Goal: Task Accomplishment & Management: Complete application form

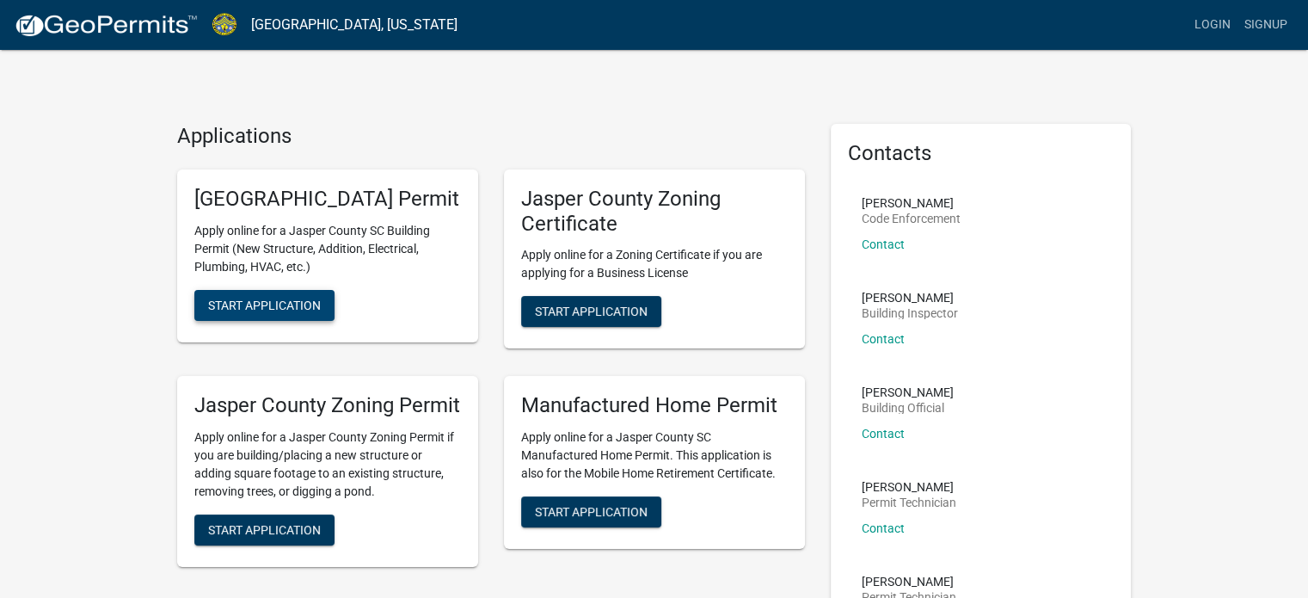
click at [278, 321] on button "Start Application" at bounding box center [264, 305] width 140 height 31
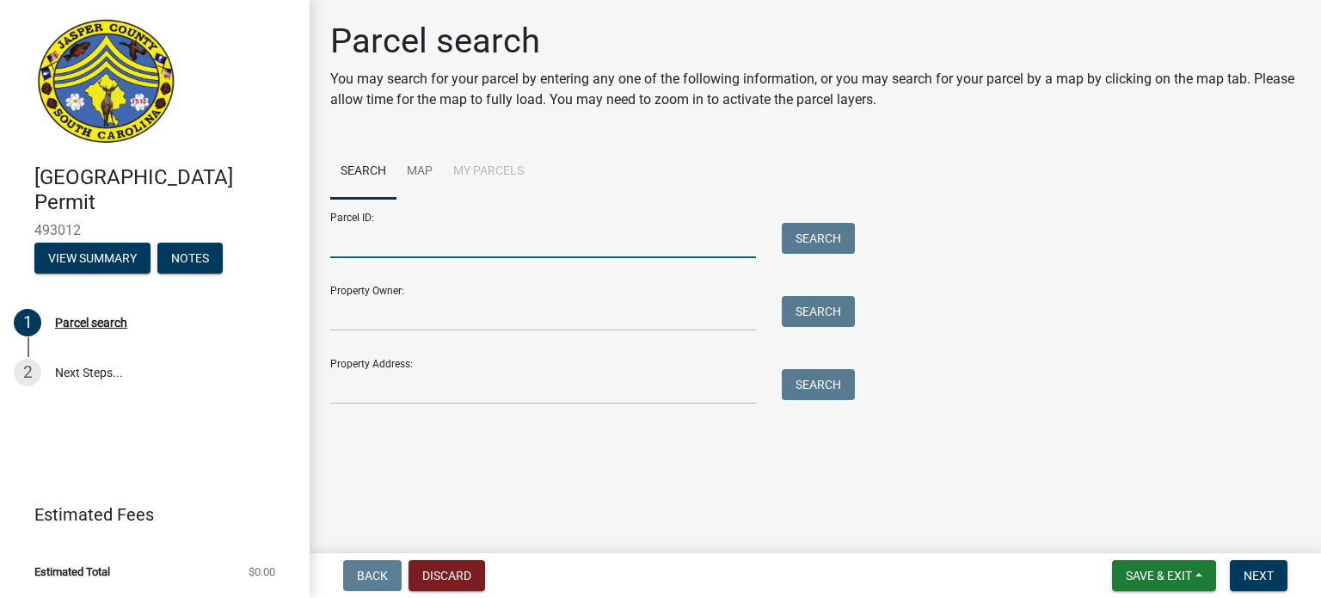
click at [407, 250] on input "Parcel ID:" at bounding box center [543, 240] width 426 height 35
type input "946 Serenity point"
drag, startPoint x: 466, startPoint y: 239, endPoint x: 289, endPoint y: 234, distance: 177.2
click at [289, 234] on div "[GEOGRAPHIC_DATA] Permit 493012 View Summary Notes 1 Parcel search 2 Next Steps…" at bounding box center [660, 299] width 1321 height 598
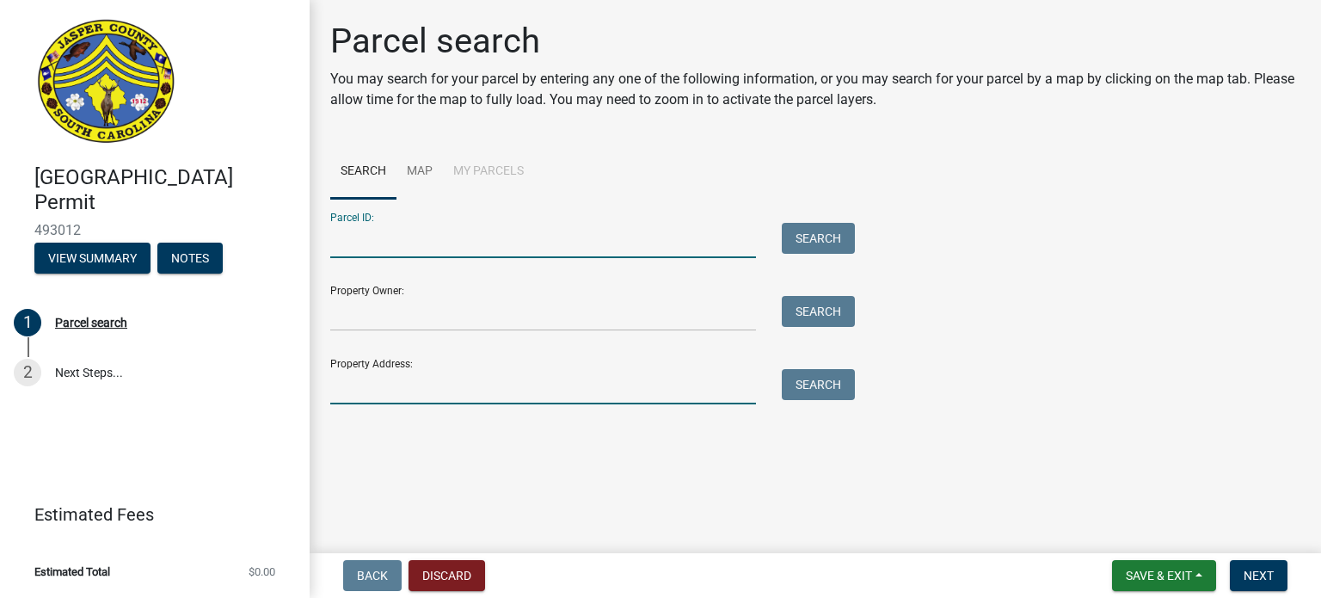
click at [390, 383] on input "Property Address:" at bounding box center [543, 386] width 426 height 35
paste input "946 Serenity point"
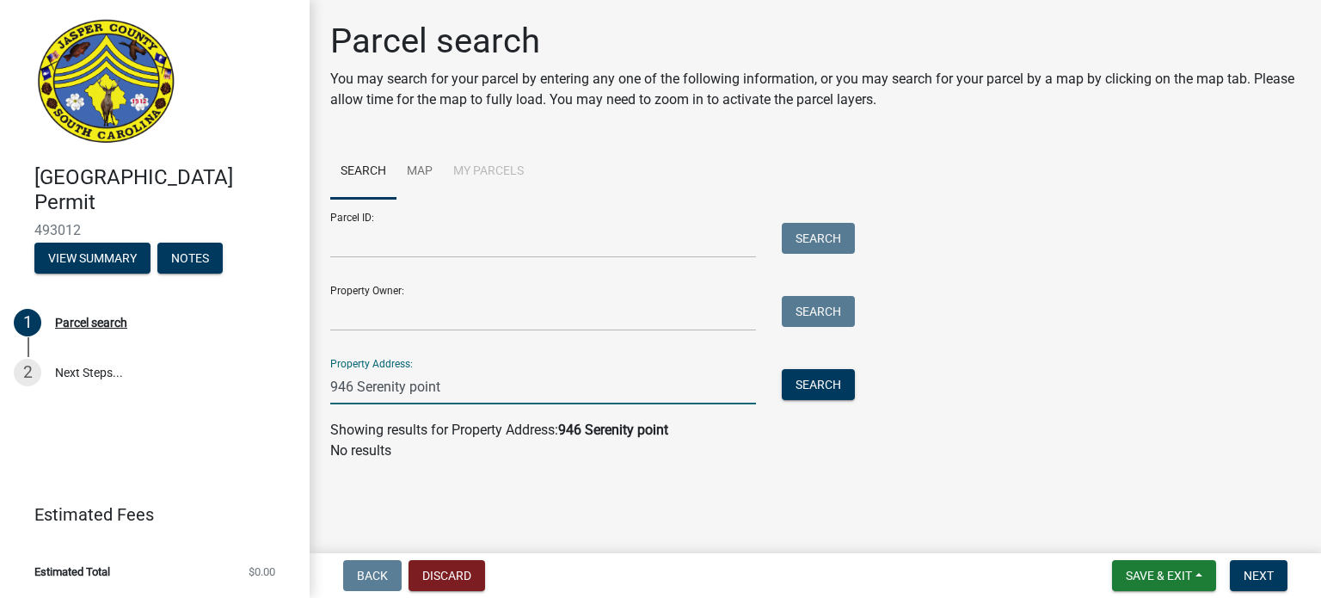
drag, startPoint x: 549, startPoint y: 398, endPoint x: 365, endPoint y: 402, distance: 184.0
click at [365, 402] on input "946 Serenity point" at bounding box center [543, 386] width 426 height 35
type input "9"
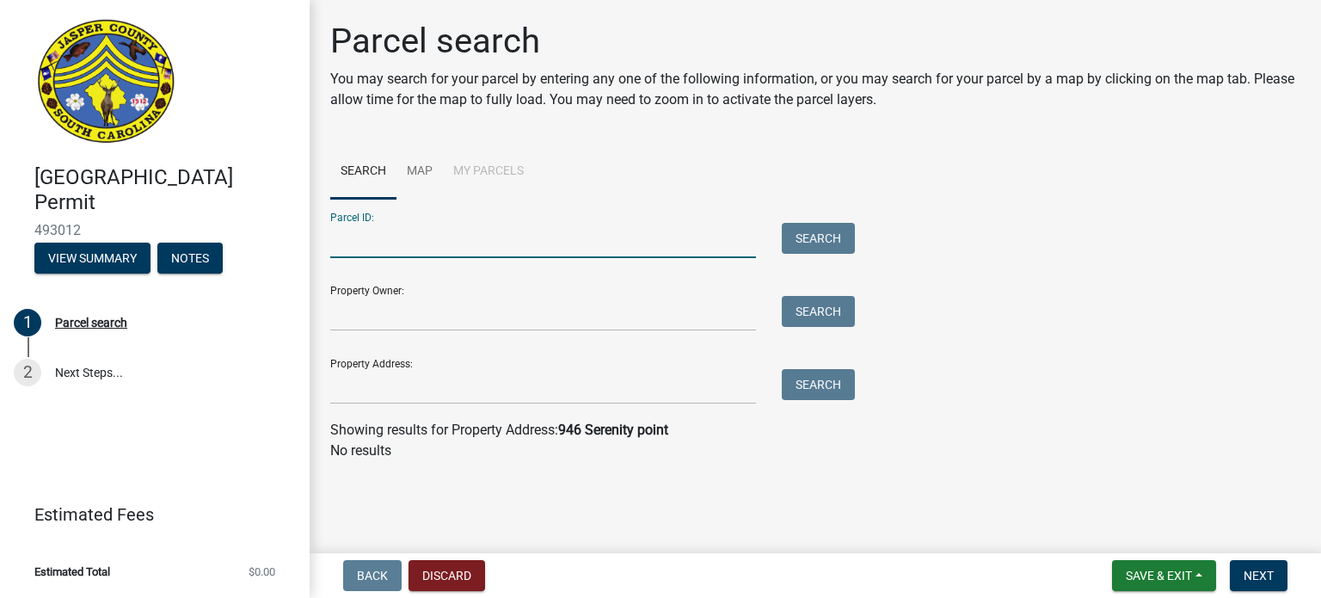
click at [457, 237] on input "Parcel ID:" at bounding box center [543, 240] width 426 height 35
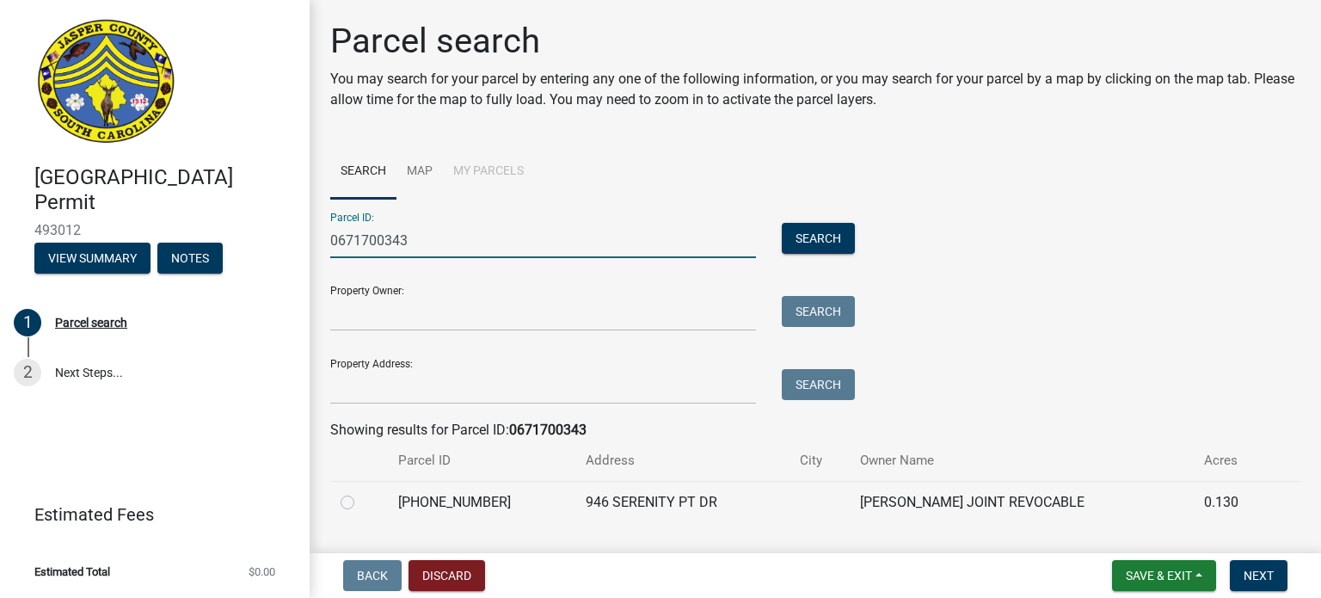
type input "0671700343"
click at [361, 492] on label at bounding box center [361, 492] width 0 height 0
click at [361, 501] on input "radio" at bounding box center [366, 497] width 11 height 11
radio input "true"
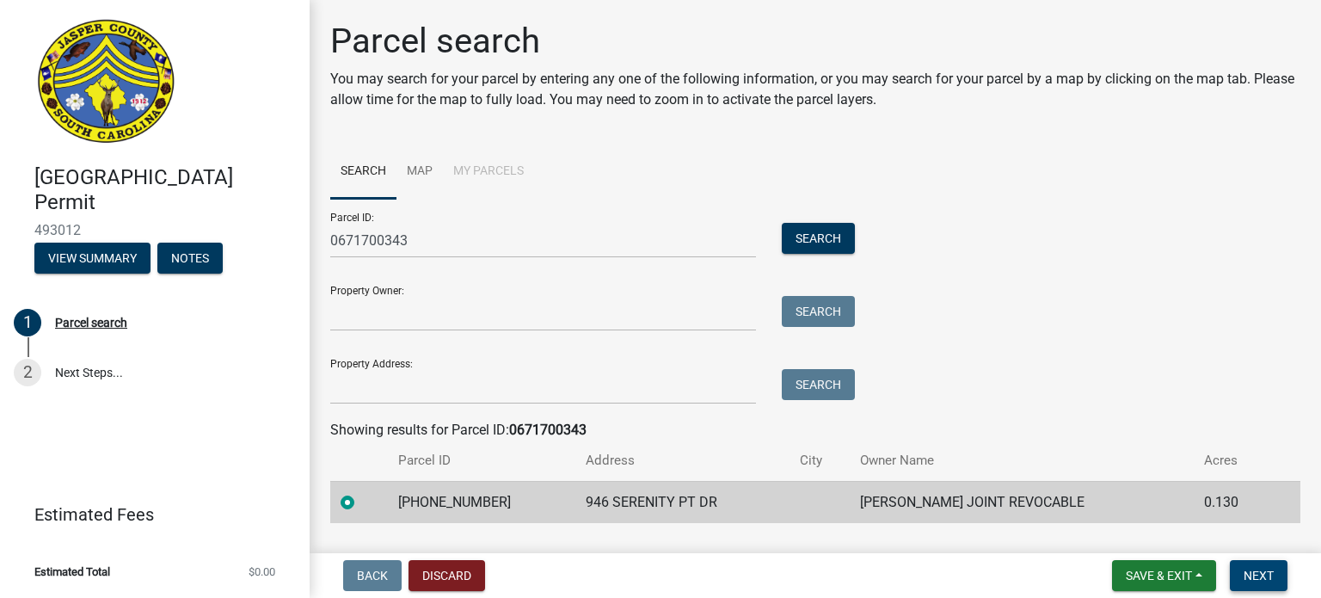
click at [1254, 575] on span "Next" at bounding box center [1258, 575] width 30 height 14
